Goal: Information Seeking & Learning: Learn about a topic

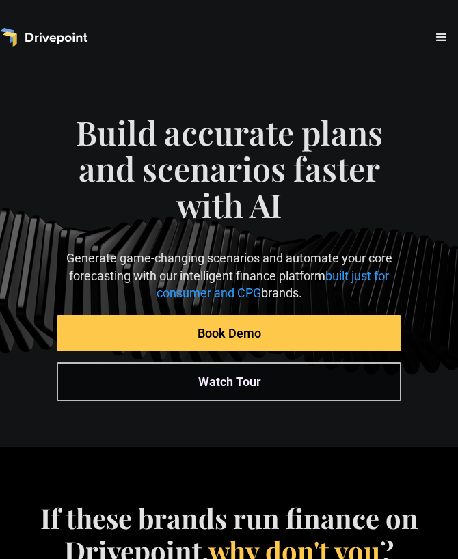
click at [446, 32] on div "menu" at bounding box center [441, 37] width 16 height 16
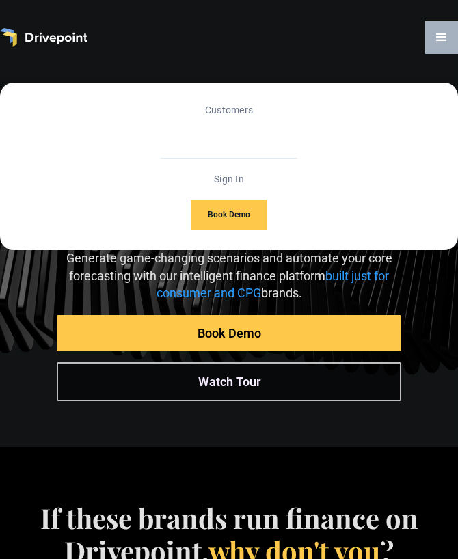
click at [248, 144] on link "Benchmarks" at bounding box center [229, 137] width 62 height 27
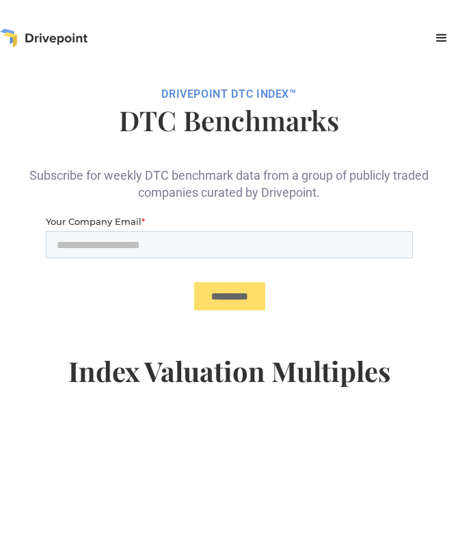
click at [51, 50] on div "Customers Benchmarks Sign In Book Demo" at bounding box center [229, 38] width 458 height 33
click at [59, 42] on img "home" at bounding box center [43, 38] width 87 height 19
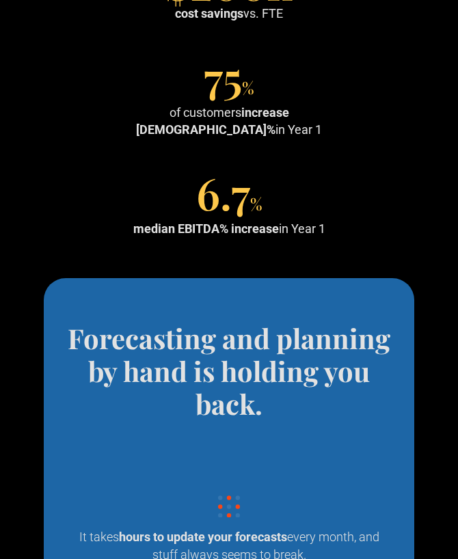
scroll to position [684, 0]
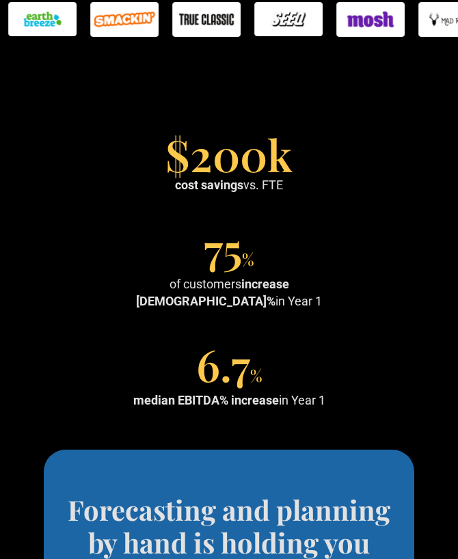
drag, startPoint x: 262, startPoint y: 264, endPoint x: 245, endPoint y: 253, distance: 20.3
click at [244, 252] on span "%" at bounding box center [248, 259] width 12 height 22
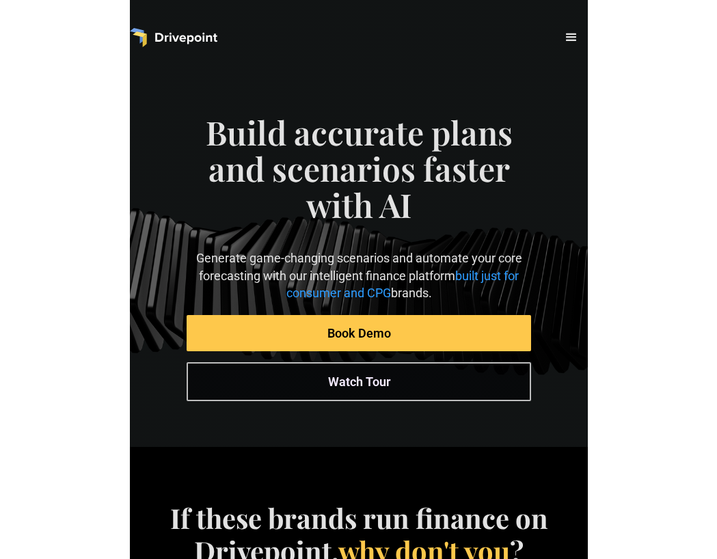
scroll to position [0, 0]
